Goal: Task Accomplishment & Management: Use online tool/utility

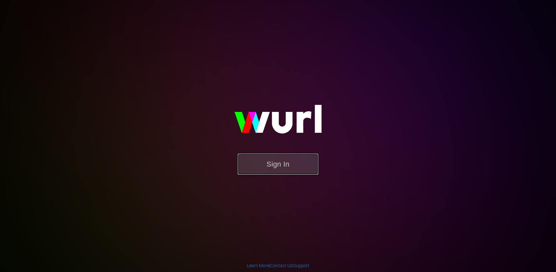
click at [281, 158] on button "Sign In" at bounding box center [278, 164] width 81 height 21
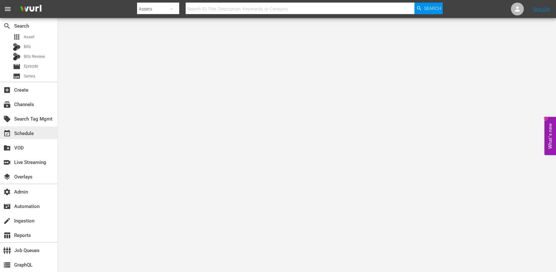
click at [30, 127] on div "event_available Schedule" at bounding box center [29, 133] width 58 height 13
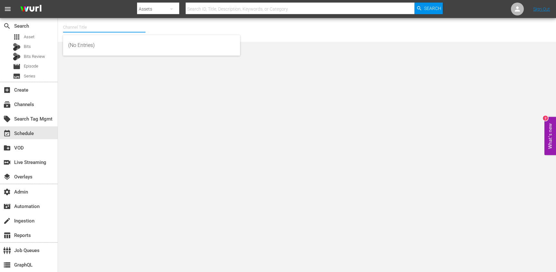
click at [91, 21] on input "text" at bounding box center [104, 27] width 82 height 15
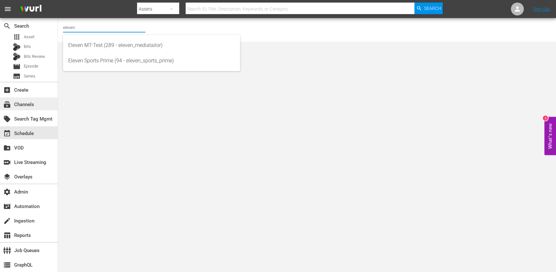
type input "eleven"
click at [34, 102] on div "subscriptions Channels" at bounding box center [18, 104] width 36 height 6
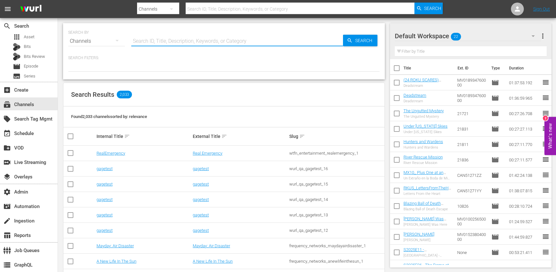
click at [151, 42] on input "text" at bounding box center [237, 40] width 212 height 15
paste input "eleven_rebroadcast_samsung"
type input "eleven_rebroadcast_samsung"
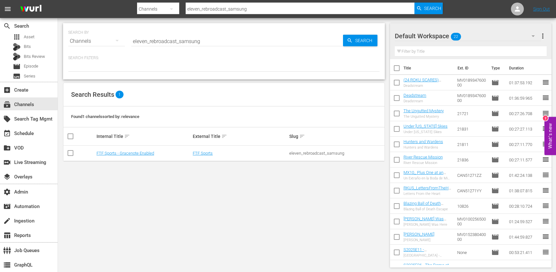
click at [199, 156] on td "FTF Sports" at bounding box center [240, 153] width 96 height 15
click at [201, 153] on link "FTF Sports" at bounding box center [203, 153] width 20 height 5
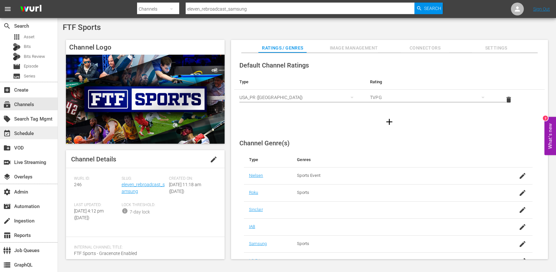
click at [29, 134] on div "event_available Schedule" at bounding box center [18, 133] width 36 height 6
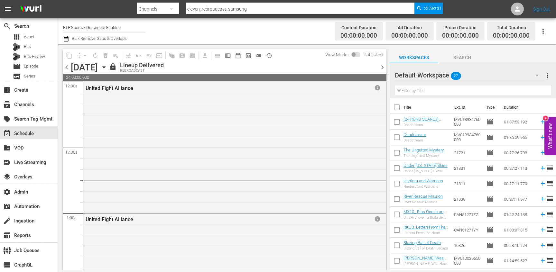
click at [65, 69] on span "chevron_left" at bounding box center [67, 67] width 8 height 8
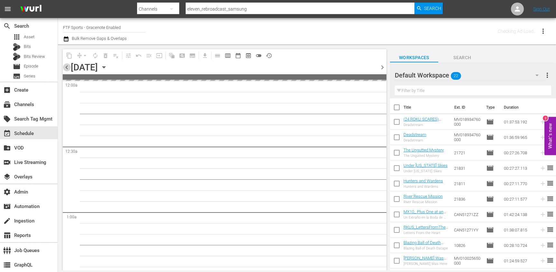
click at [65, 69] on span "chevron_left" at bounding box center [67, 67] width 8 height 8
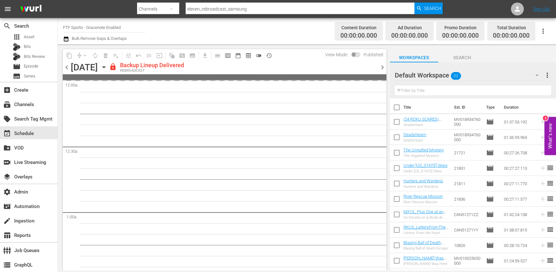
click at [382, 66] on span "chevron_right" at bounding box center [383, 67] width 8 height 8
click at [65, 67] on span "chevron_left" at bounding box center [67, 67] width 8 height 8
click at [66, 70] on span "chevron_left" at bounding box center [67, 67] width 8 height 8
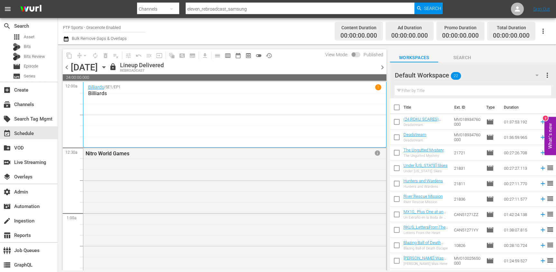
click at [381, 69] on span "chevron_right" at bounding box center [383, 67] width 8 height 8
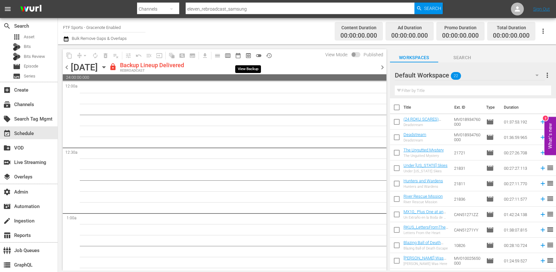
click at [246, 55] on span "preview_outlined" at bounding box center [248, 55] width 6 height 6
